Goal: Information Seeking & Learning: Learn about a topic

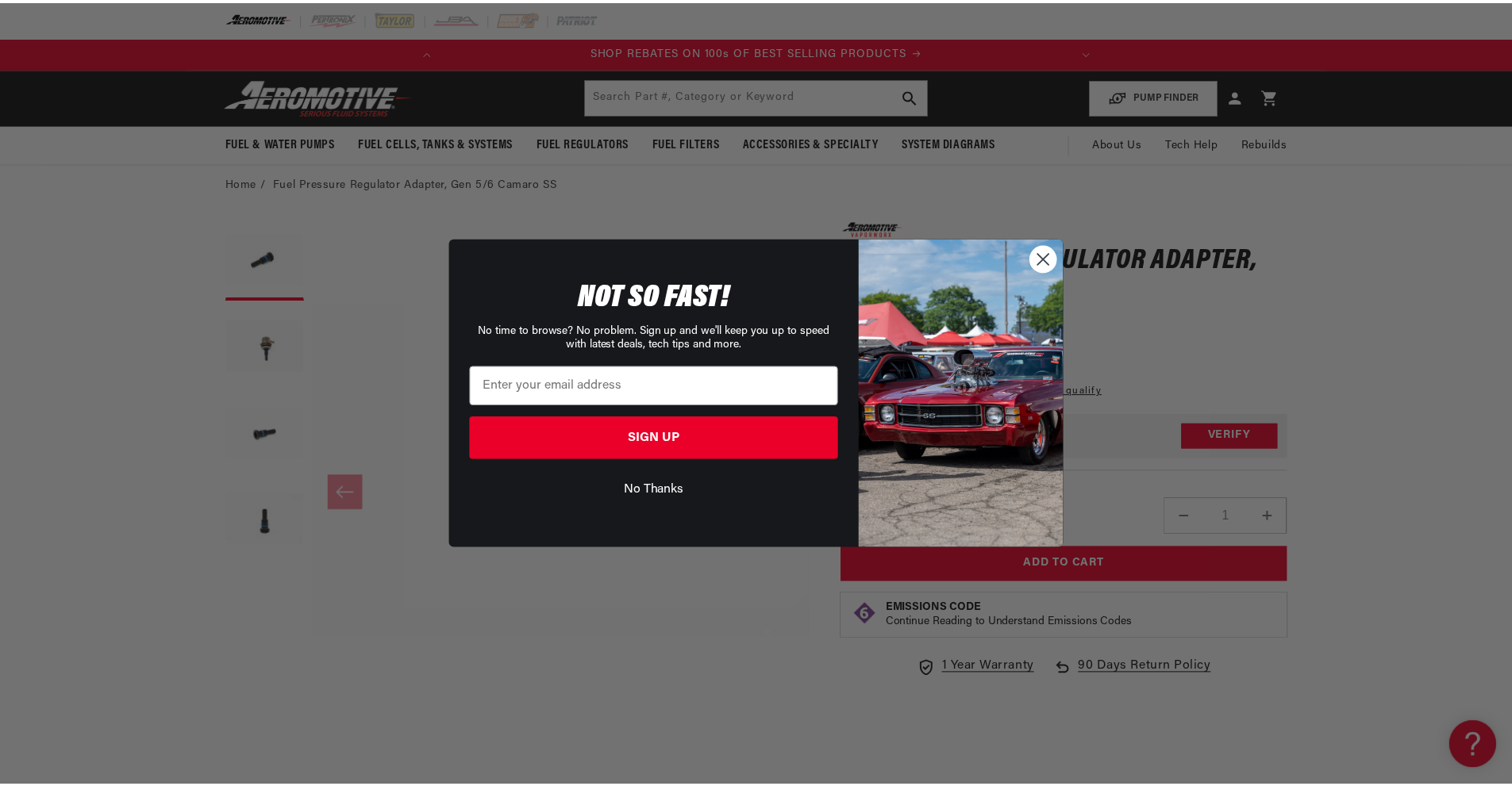
scroll to position [0, 628]
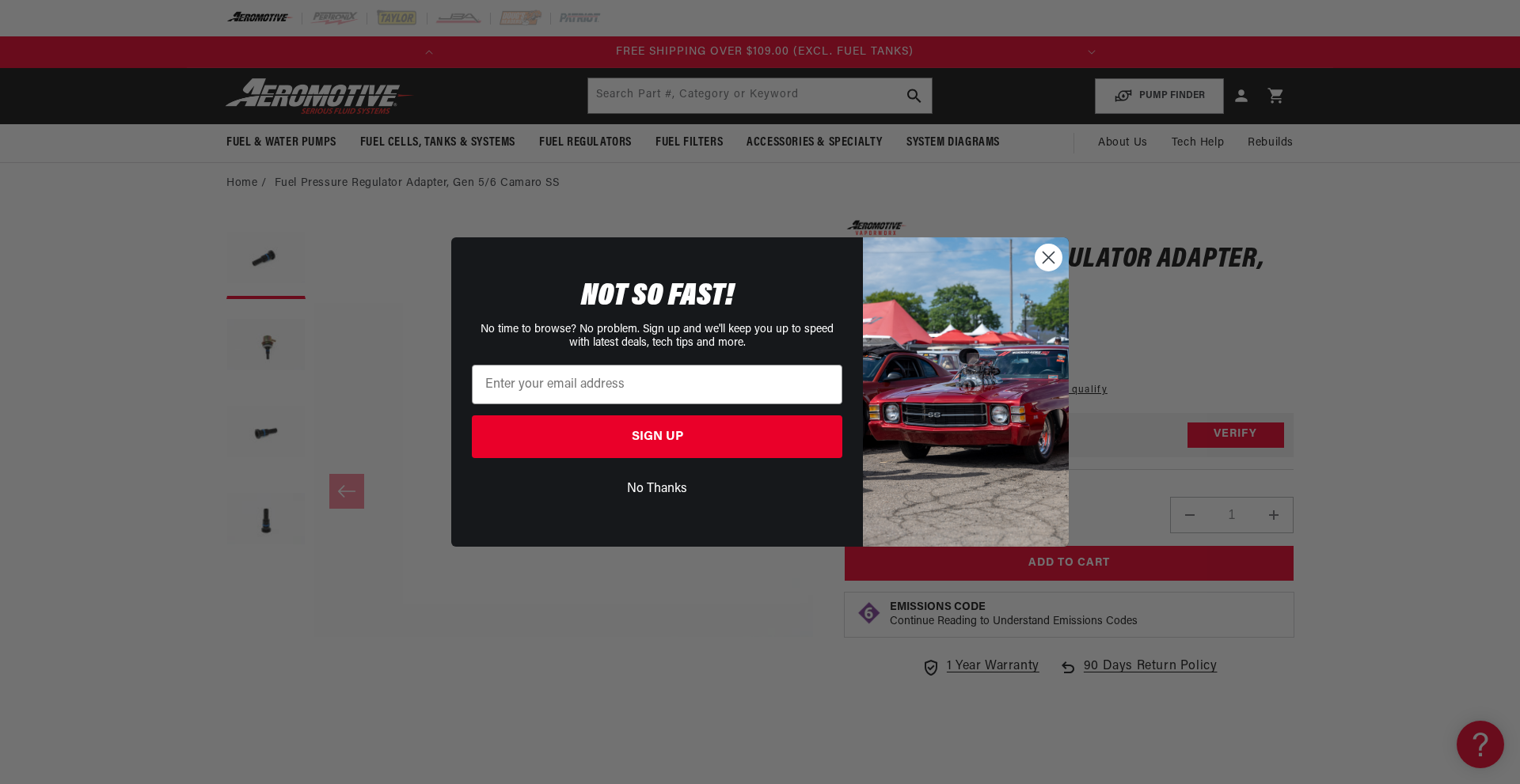
click at [1034, 256] on img "POPUP Form" at bounding box center [966, 392] width 206 height 308
click at [1046, 253] on circle "Close dialog" at bounding box center [1048, 257] width 26 height 26
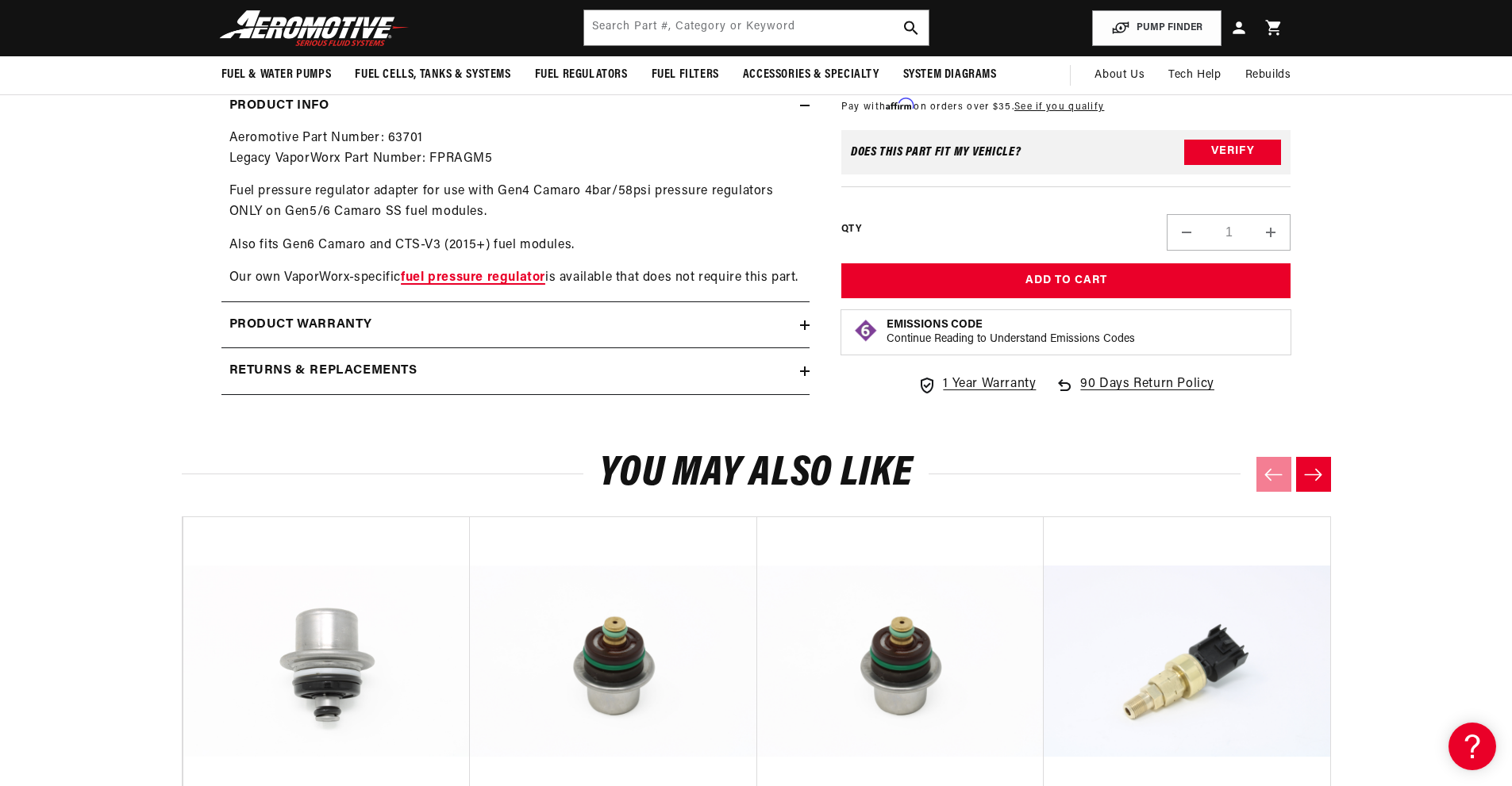
click at [514, 274] on link "fuel pressure regulator" at bounding box center [473, 277] width 144 height 13
